Goal: Task Accomplishment & Management: Use online tool/utility

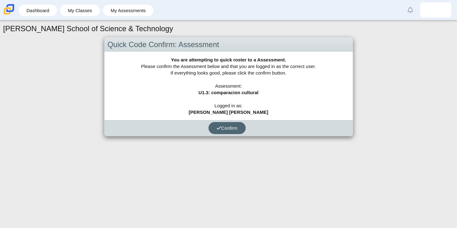
click at [237, 131] on button "Confirm" at bounding box center [227, 128] width 37 height 12
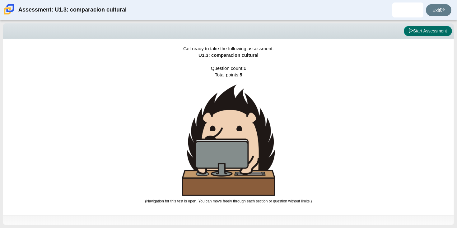
click at [415, 33] on button "Start Assessment" at bounding box center [428, 31] width 48 height 11
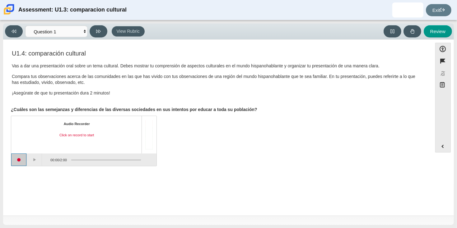
click at [20, 161] on button "Start recording" at bounding box center [19, 159] width 16 height 12
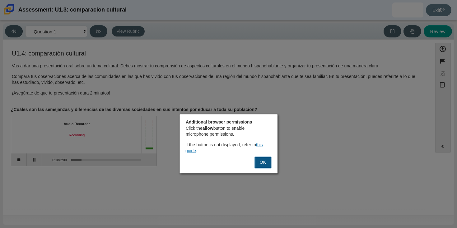
click at [260, 162] on button "OK" at bounding box center [263, 162] width 17 height 12
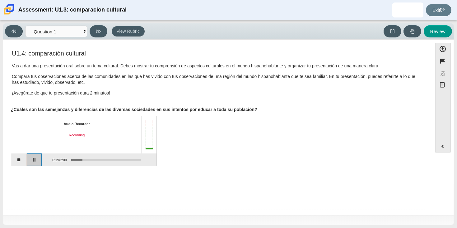
click at [39, 158] on button "Pause" at bounding box center [35, 159] width 16 height 12
drag, startPoint x: 80, startPoint y: 158, endPoint x: 68, endPoint y: 160, distance: 11.6
click at [68, 160] on div "Assessment items" at bounding box center [104, 159] width 74 height 11
click at [33, 160] on button "Continue recording" at bounding box center [35, 159] width 16 height 12
click at [33, 160] on button "Pause" at bounding box center [35, 159] width 16 height 12
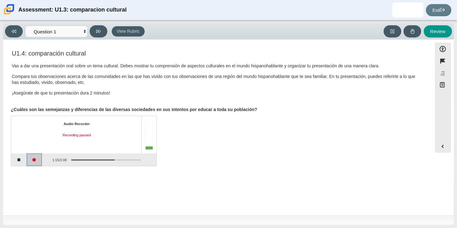
click at [33, 160] on button "Continue recording" at bounding box center [35, 159] width 16 height 12
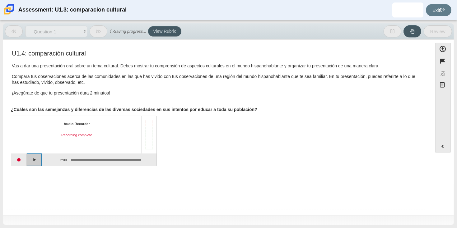
click at [37, 160] on button "Play" at bounding box center [35, 159] width 16 height 12
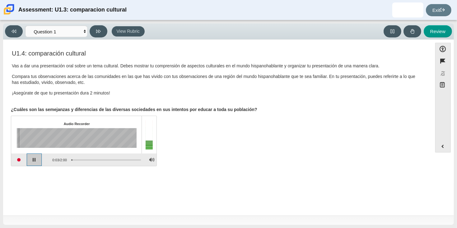
click at [41, 159] on button "Pause playback" at bounding box center [35, 159] width 16 height 12
click at [438, 35] on button "Review" at bounding box center [438, 31] width 28 height 12
select select "review"
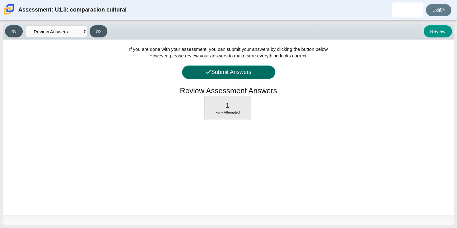
click at [256, 69] on button "Submit Answers" at bounding box center [228, 71] width 93 height 13
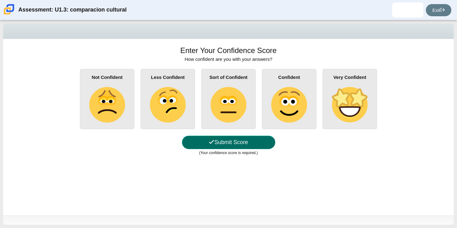
click at [253, 141] on button "Submit Score" at bounding box center [228, 141] width 93 height 13
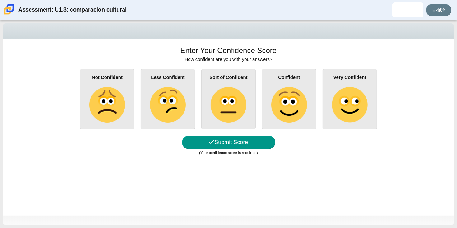
click at [287, 98] on img at bounding box center [288, 104] width 35 height 35
click at [0, 0] on input "Confident" at bounding box center [0, 0] width 0 height 0
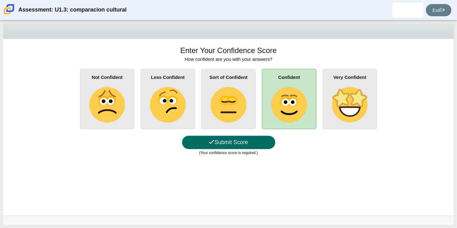
click at [252, 143] on button "Submit Score" at bounding box center [228, 141] width 93 height 13
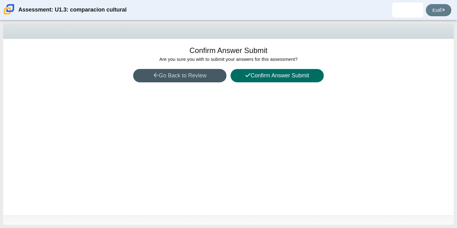
click at [246, 80] on button "Confirm Answer Submit" at bounding box center [277, 75] width 93 height 13
